Goal: Task Accomplishment & Management: Complete application form

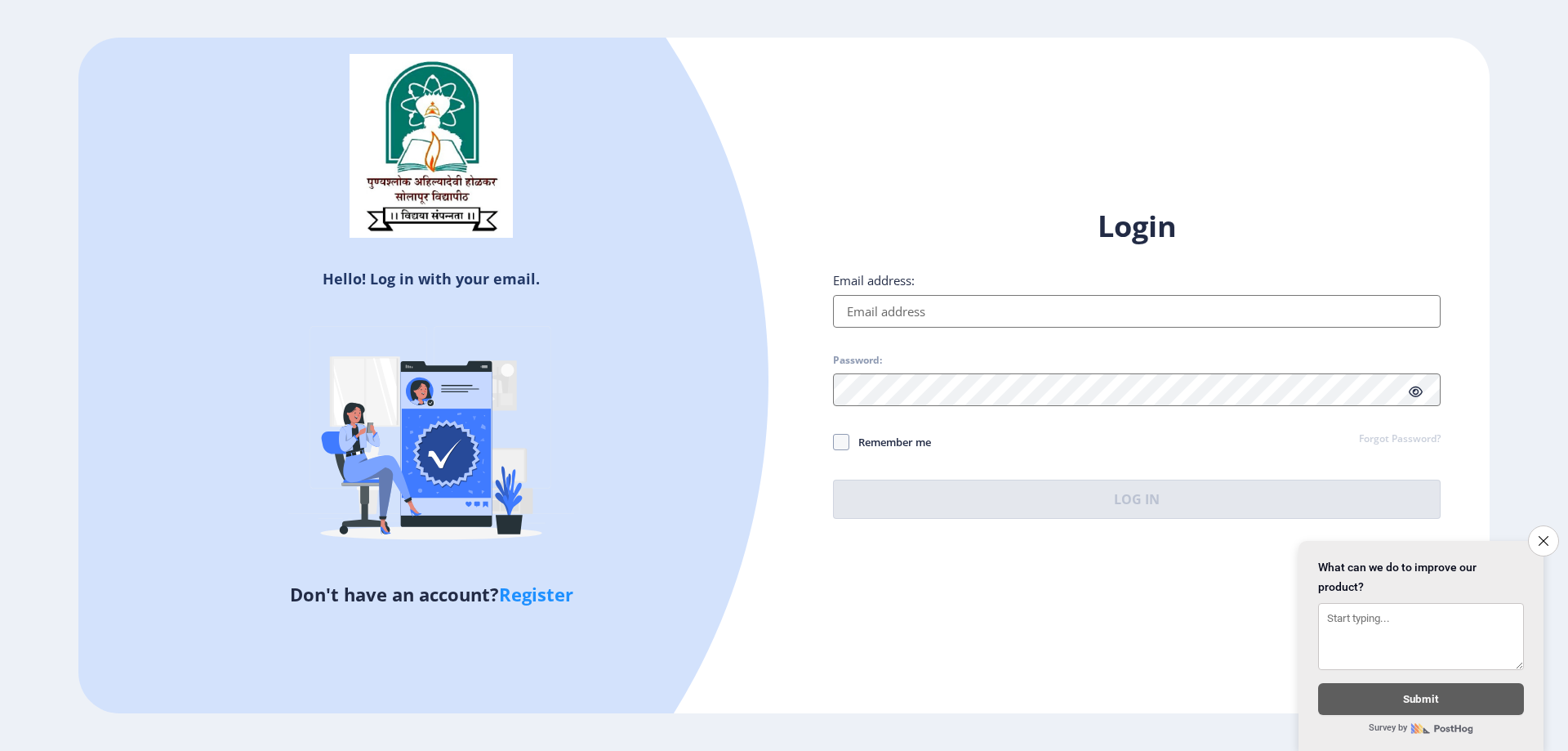
click at [515, 595] on link "Register" at bounding box center [536, 594] width 74 height 25
select select
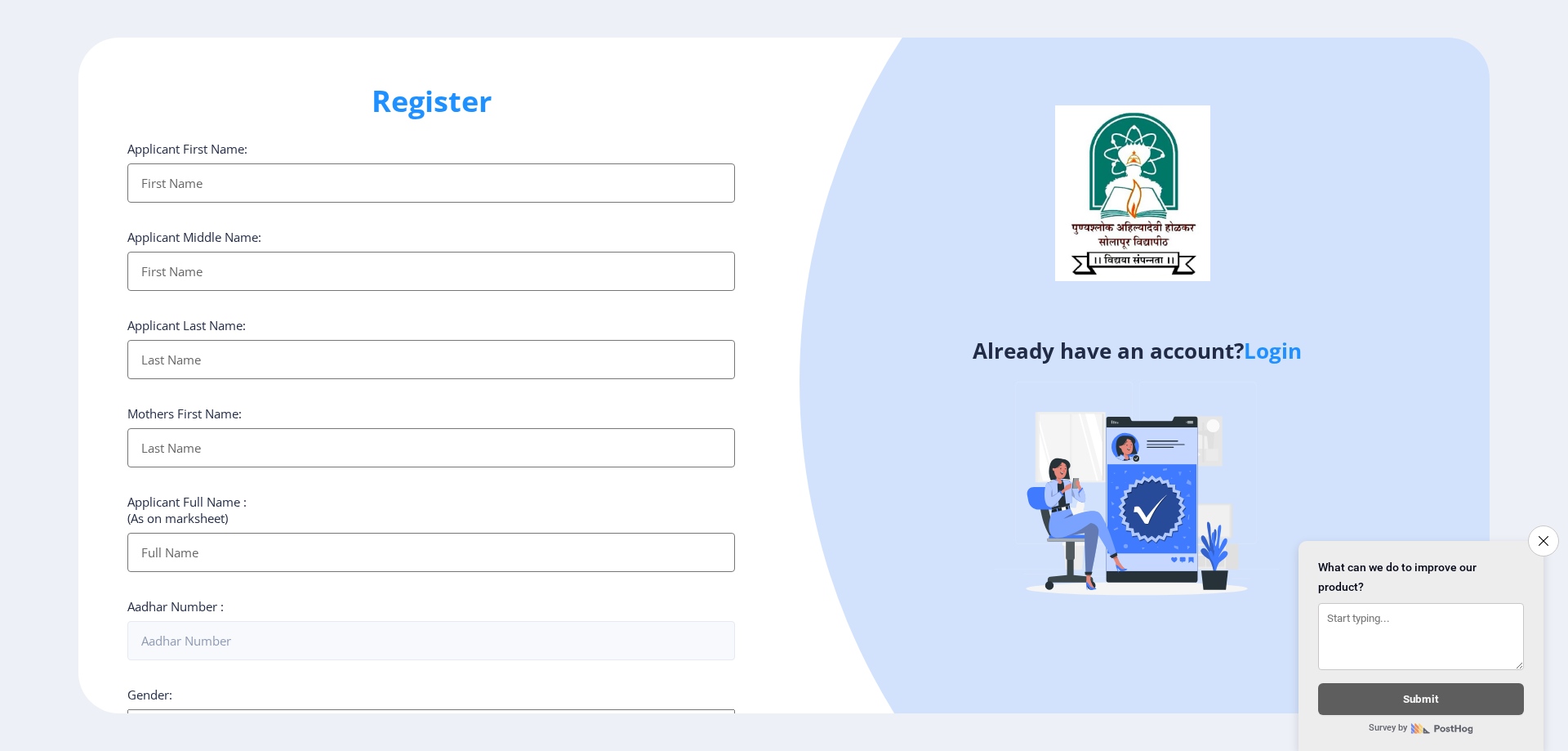
click at [181, 180] on input "Applicant First Name:" at bounding box center [431, 182] width 608 height 39
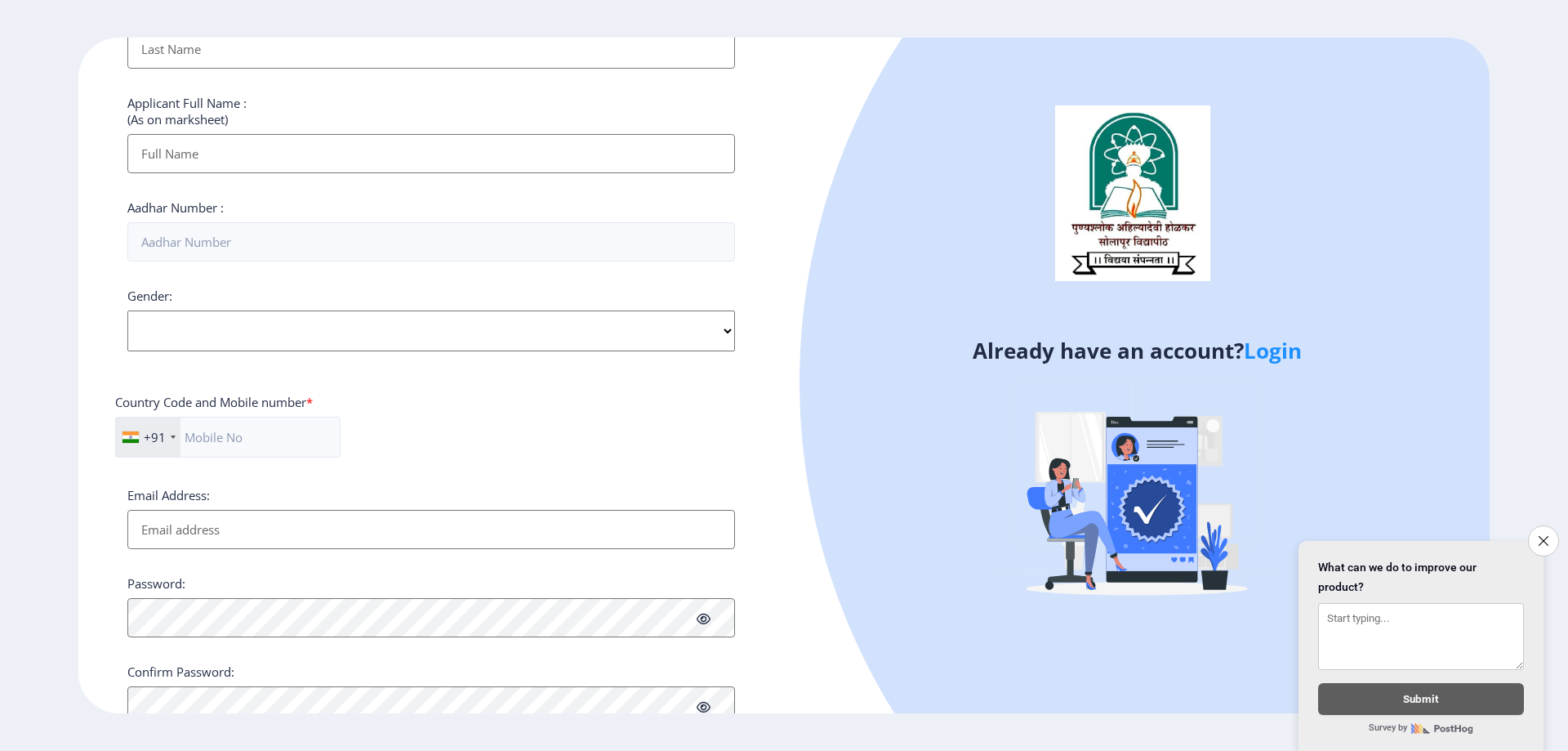
scroll to position [462, 0]
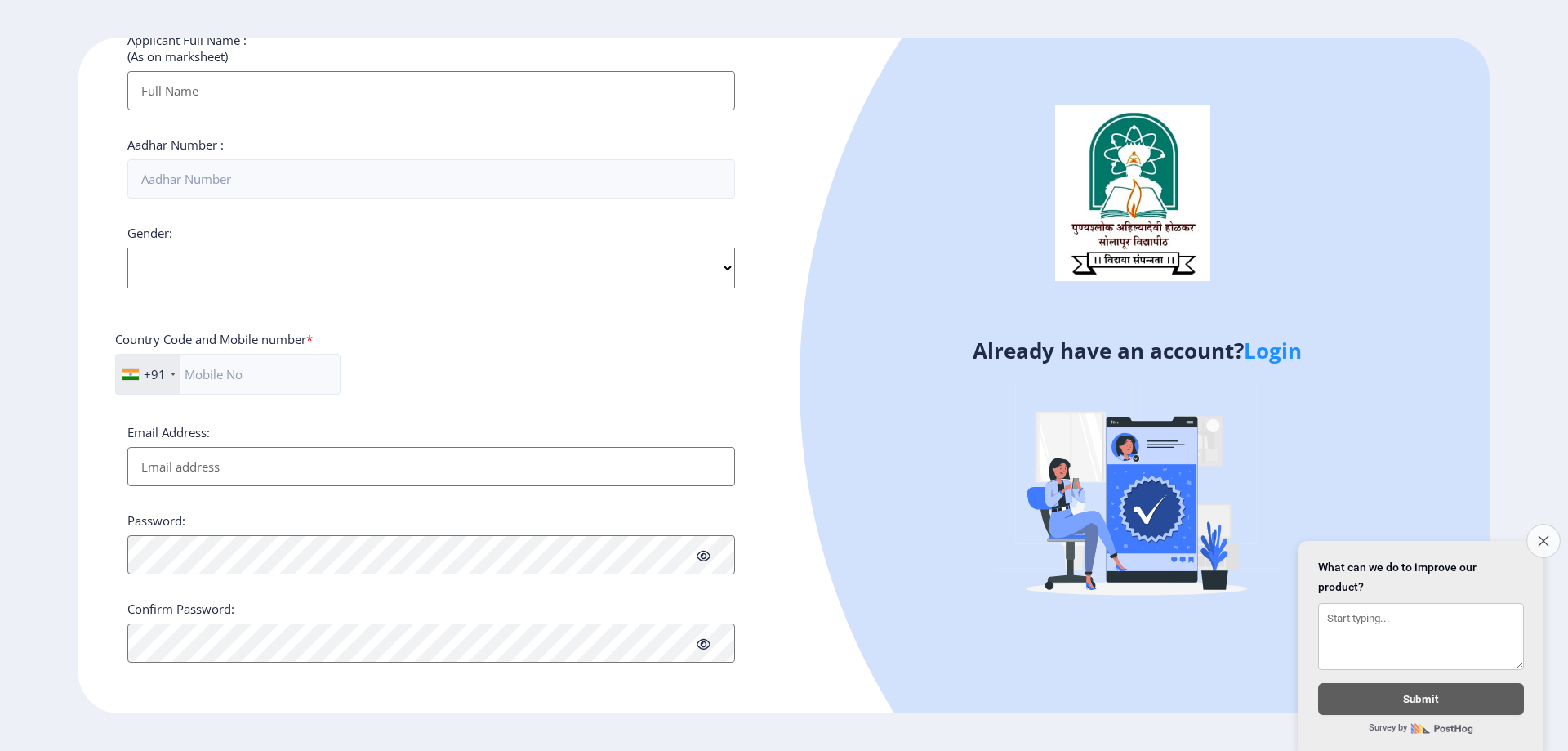
click at [1547, 541] on button "Close survey" at bounding box center [1543, 541] width 34 height 34
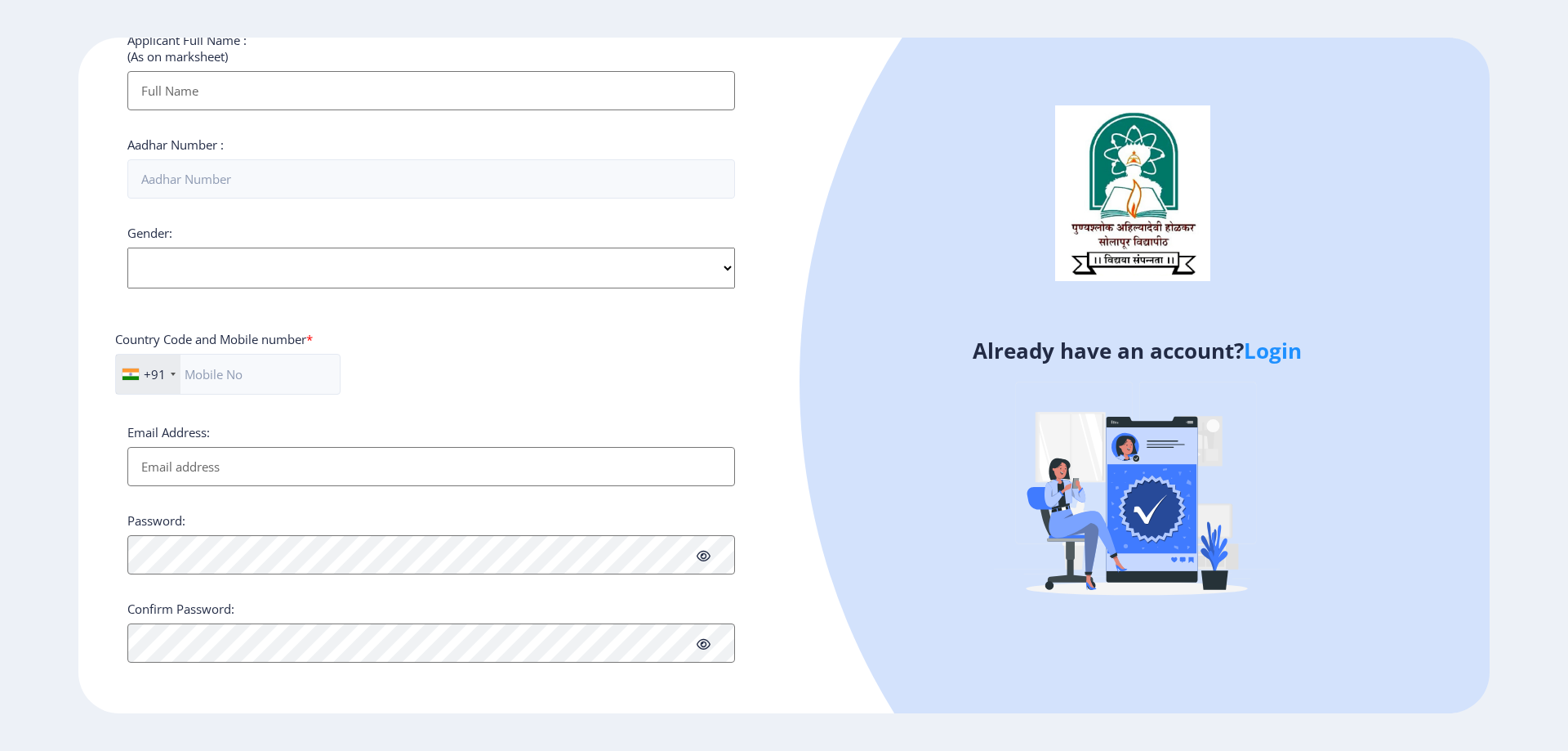
click at [1262, 353] on link "Login" at bounding box center [1272, 350] width 58 height 29
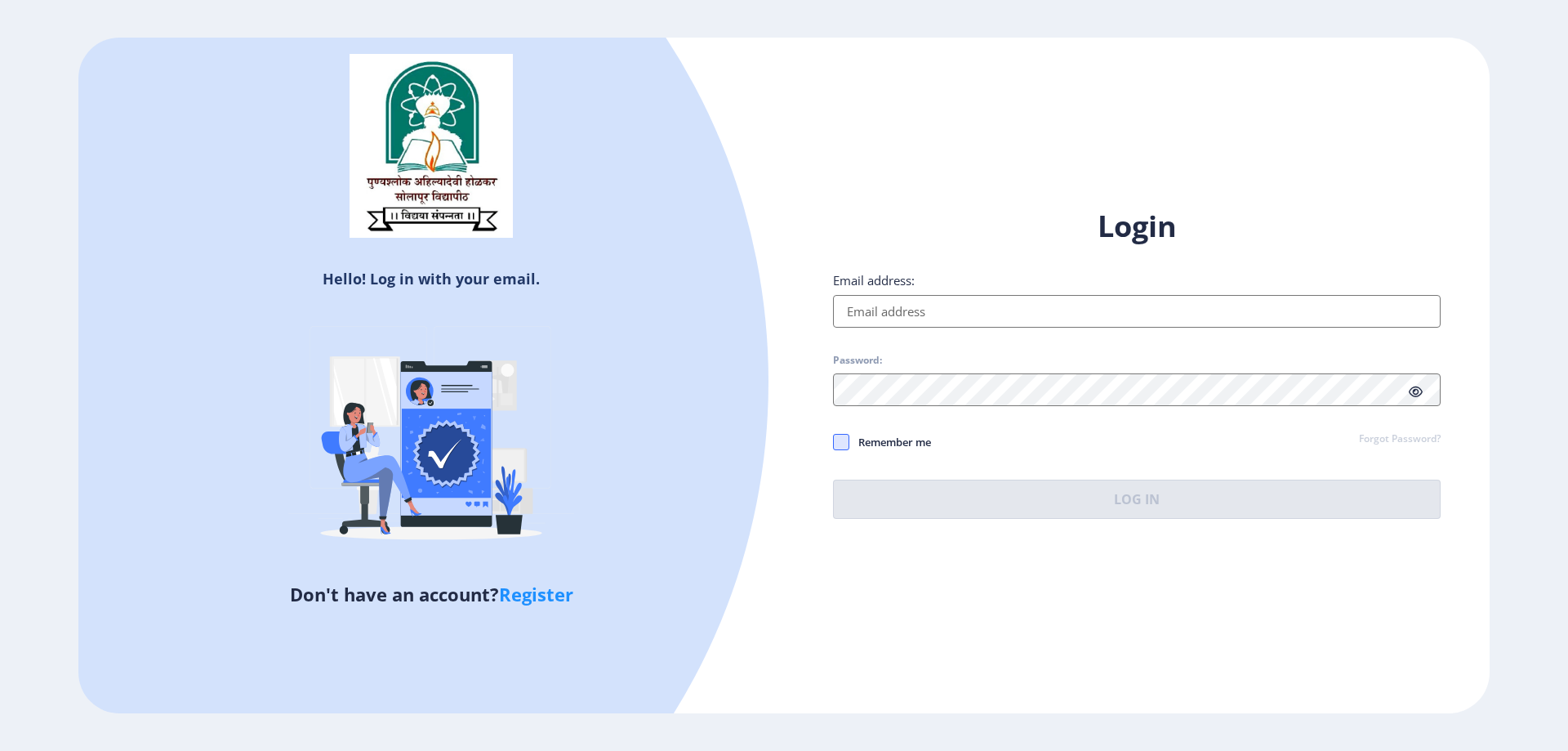
click at [841, 439] on span at bounding box center [840, 442] width 16 height 16
click at [833, 441] on input "Remember me" at bounding box center [832, 441] width 1 height 1
checkbox input "true"
click at [921, 322] on input "Email address:" at bounding box center [1136, 311] width 608 height 33
